Goal: Information Seeking & Learning: Learn about a topic

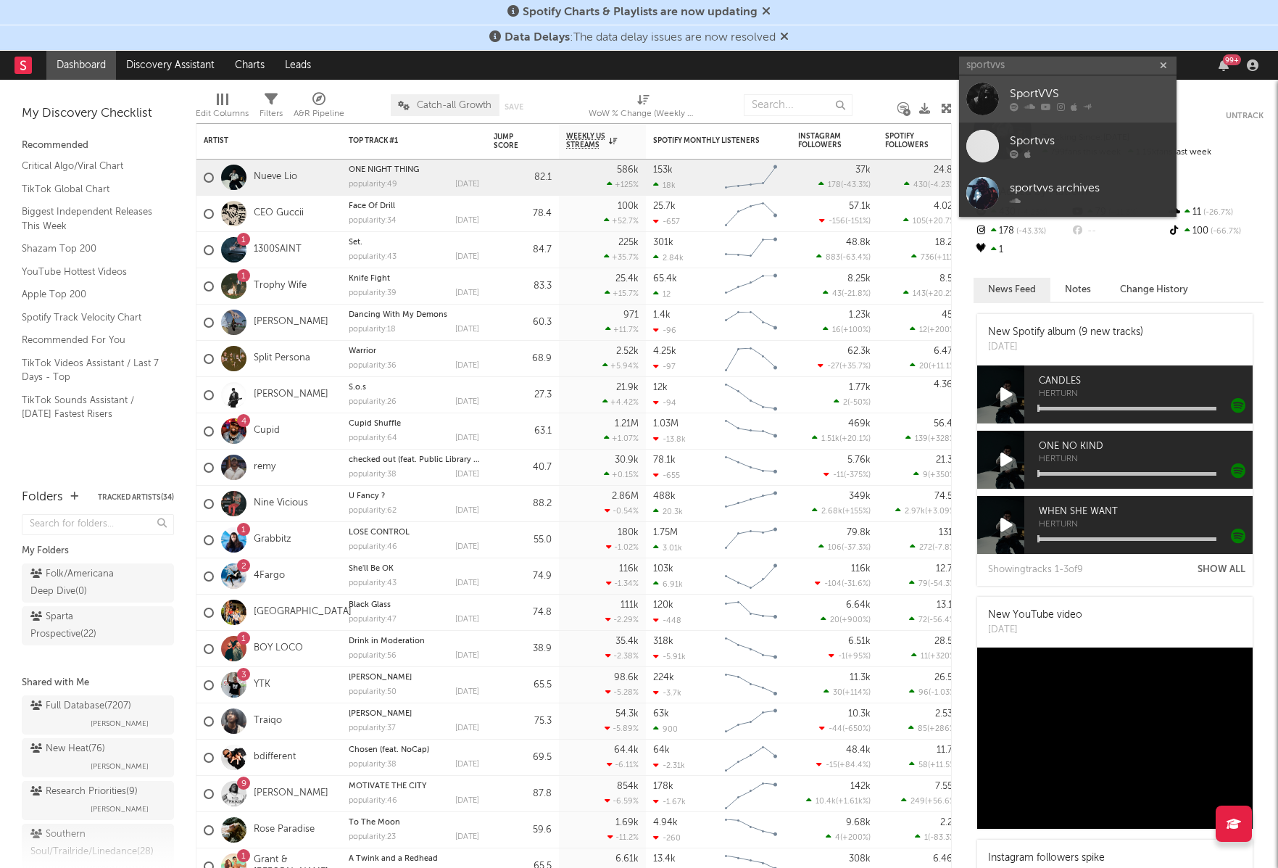
type input "sportvvs"
click at [1074, 107] on icon at bounding box center [1074, 107] width 7 height 9
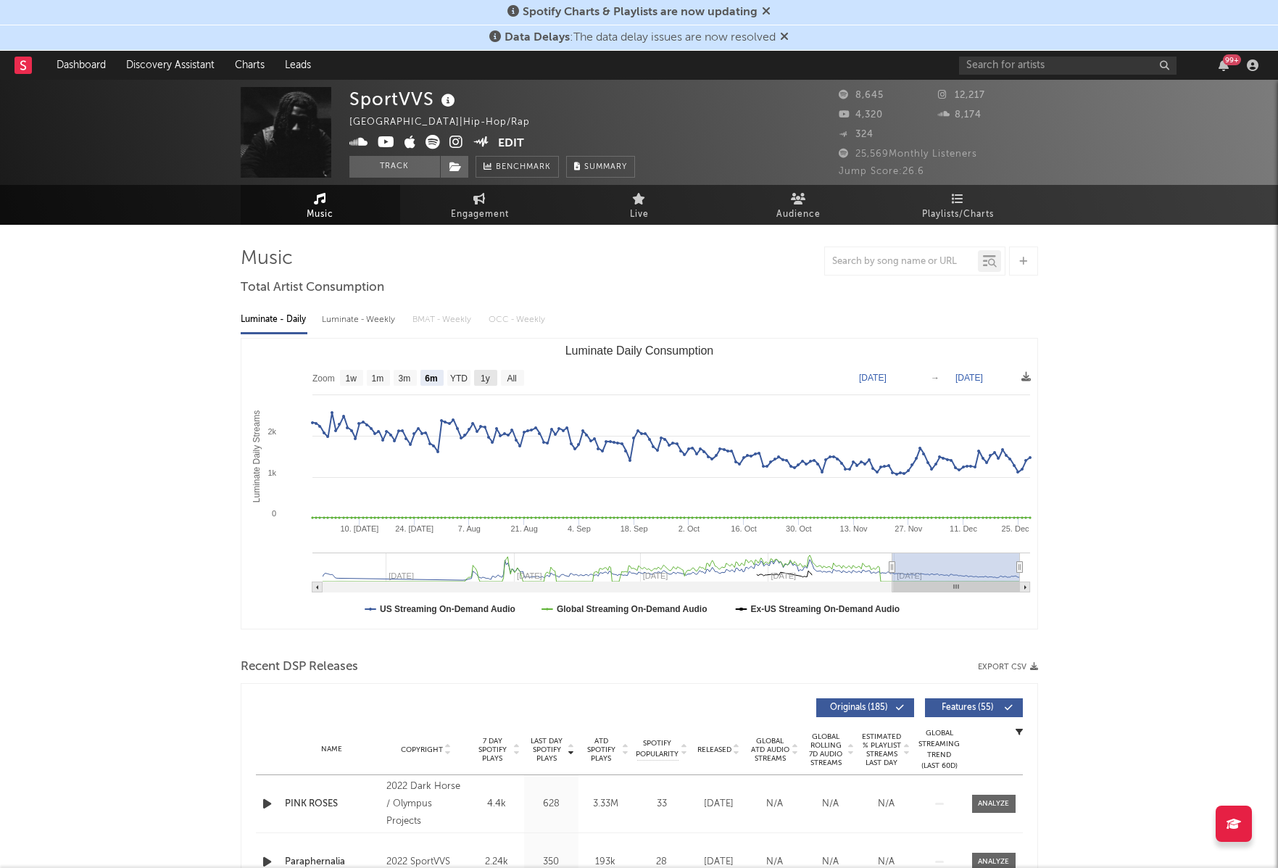
click at [486, 373] on text "1y" at bounding box center [485, 378] width 9 height 10
select select "1y"
type input "[DATE]"
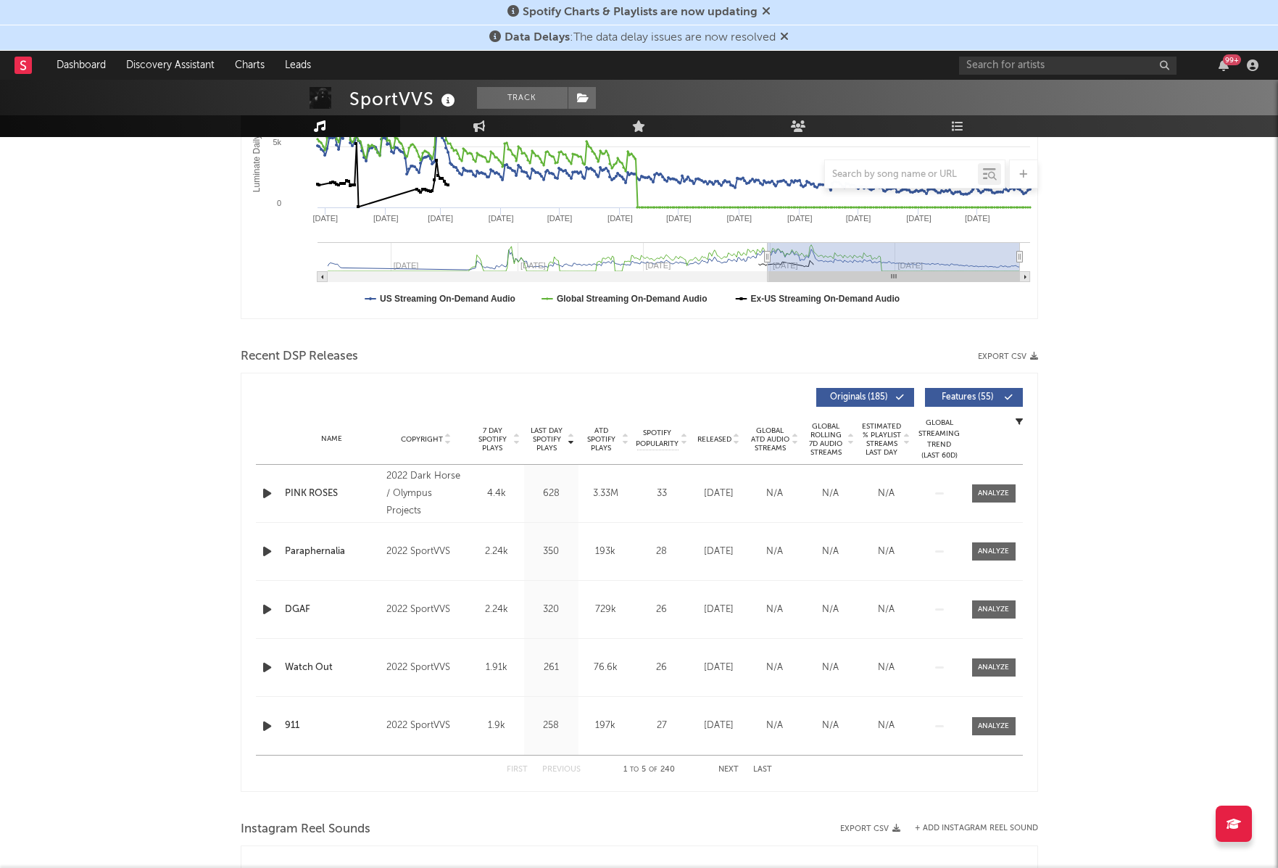
scroll to position [312, 0]
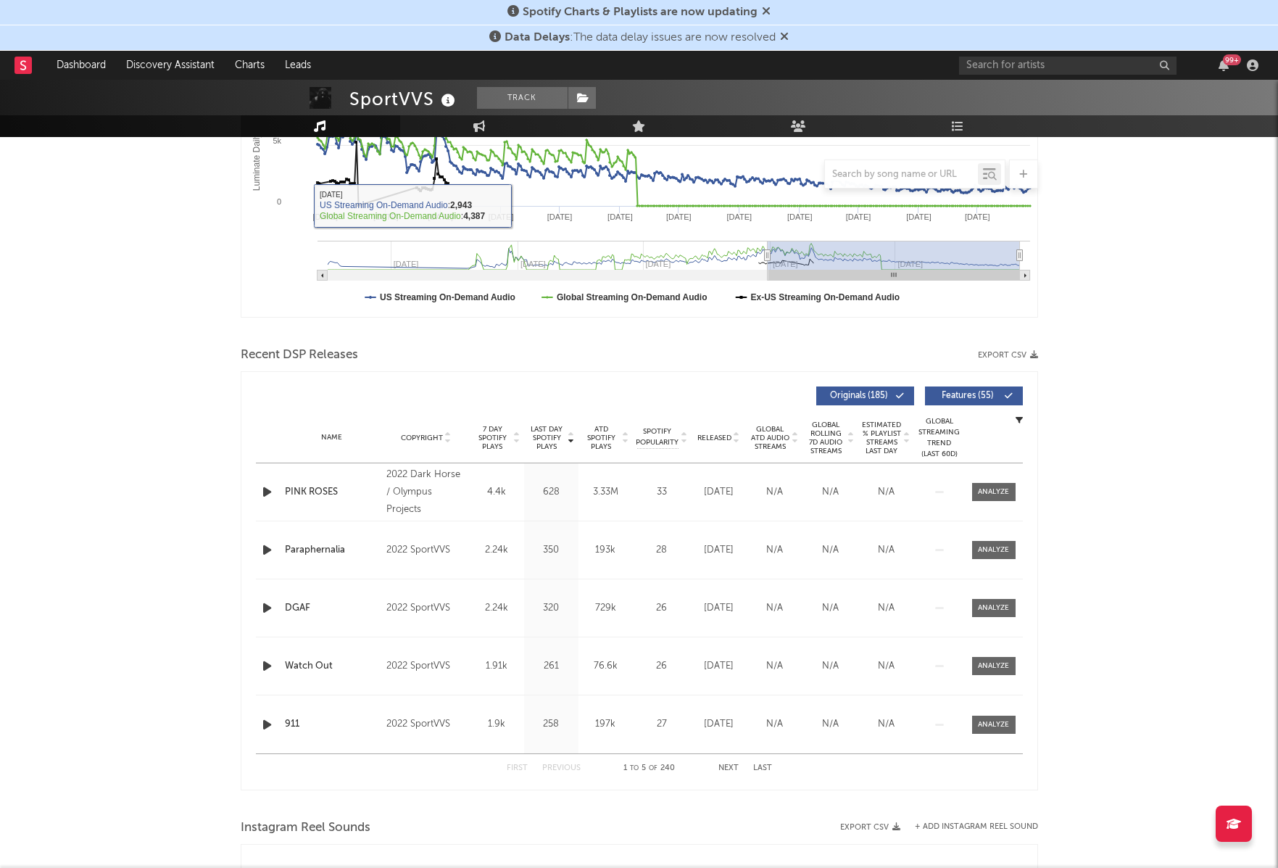
click at [174, 319] on div "SportVVS Track [GEOGRAPHIC_DATA] | Hip-Hop/Rap Edit Track Benchmark Summary 8,6…" at bounding box center [639, 688] width 1278 height 1841
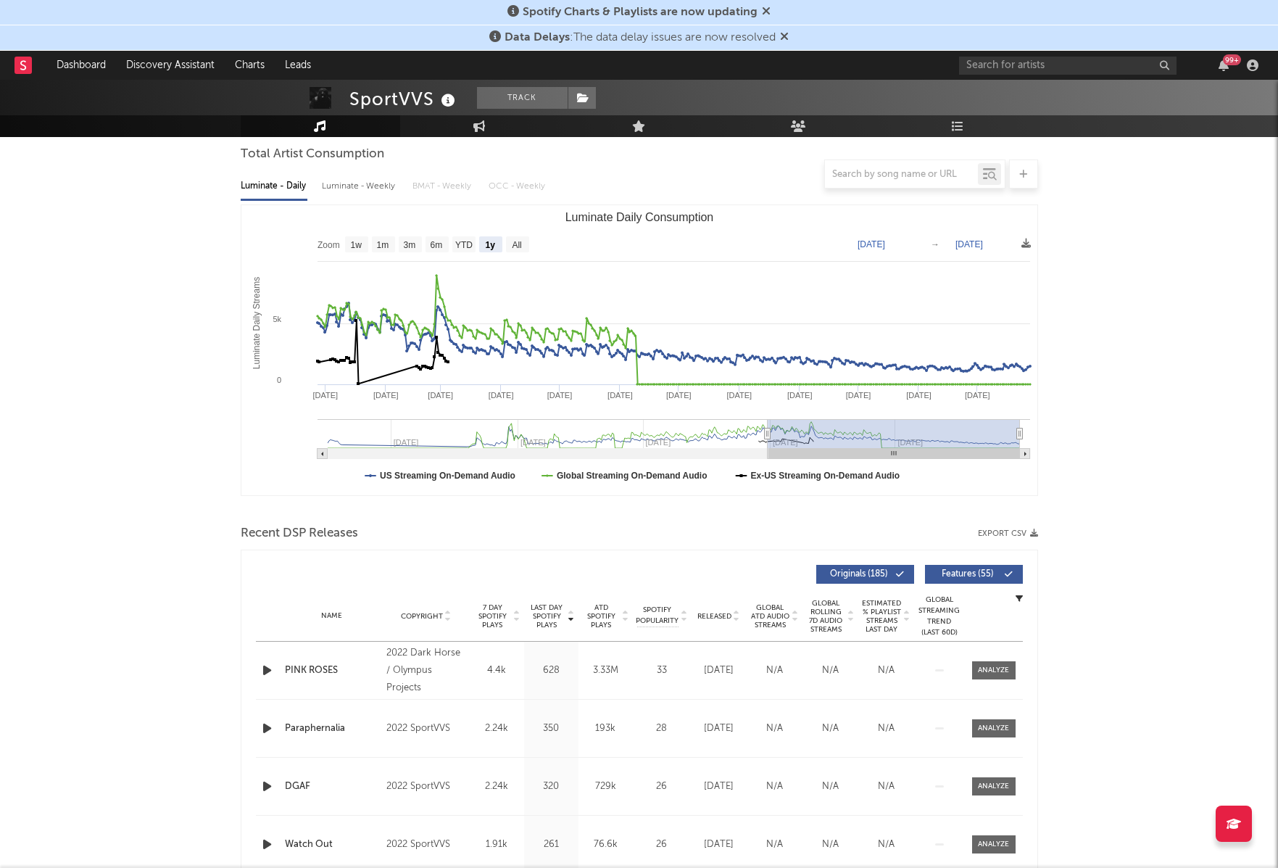
scroll to position [134, 0]
click at [552, 624] on span "Last Day Spotify Plays" at bounding box center [547, 615] width 38 height 26
click at [547, 614] on span "Last Day Spotify Plays" at bounding box center [547, 615] width 38 height 26
